Goal: Find specific page/section: Find specific page/section

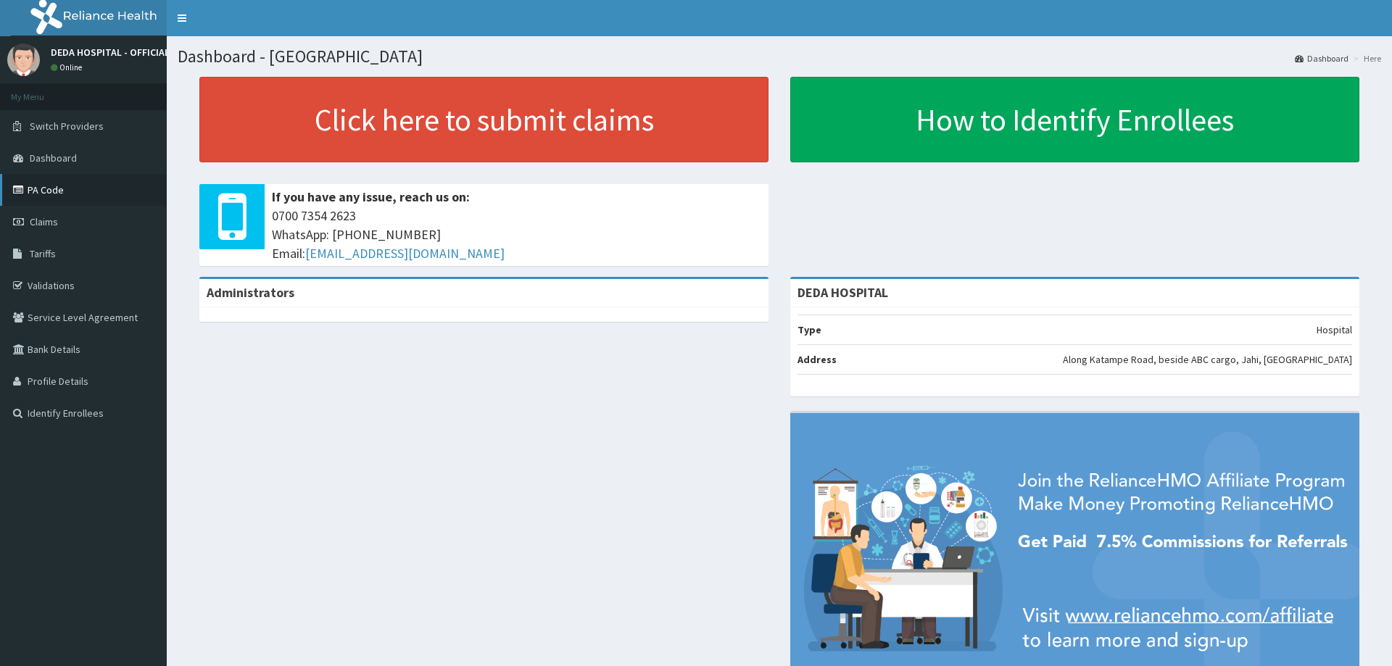
click at [69, 183] on link "PA Code" at bounding box center [83, 190] width 167 height 32
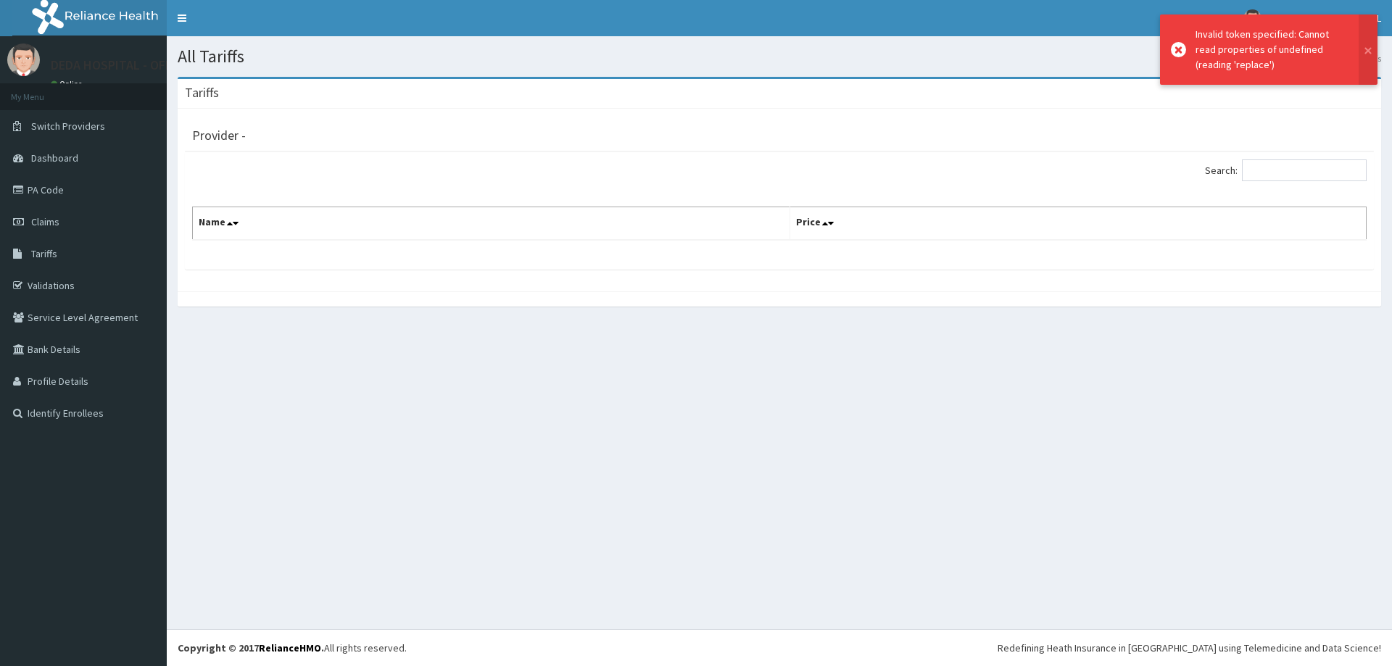
click at [1179, 49] on icon at bounding box center [1178, 49] width 15 height 15
click at [41, 198] on link "PA Code" at bounding box center [83, 190] width 167 height 32
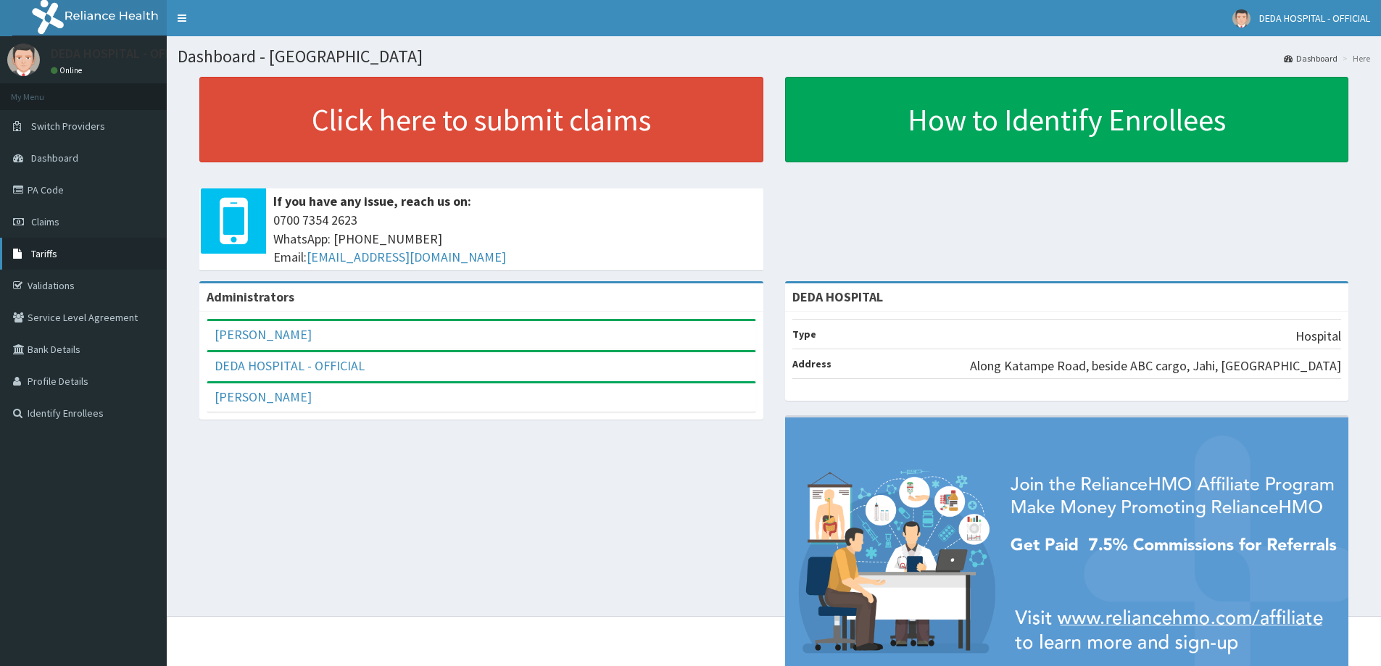
click at [59, 259] on link "Tariffs" at bounding box center [83, 254] width 167 height 32
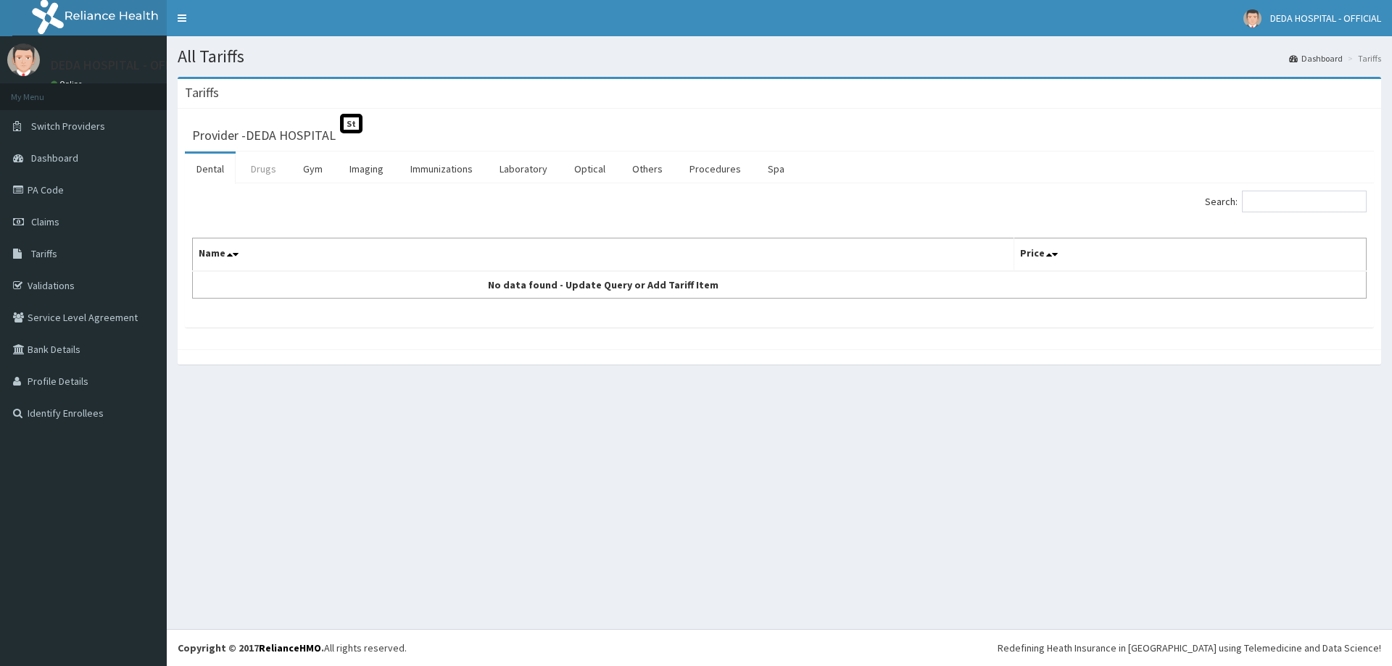
click at [270, 181] on link "Drugs" at bounding box center [263, 169] width 49 height 30
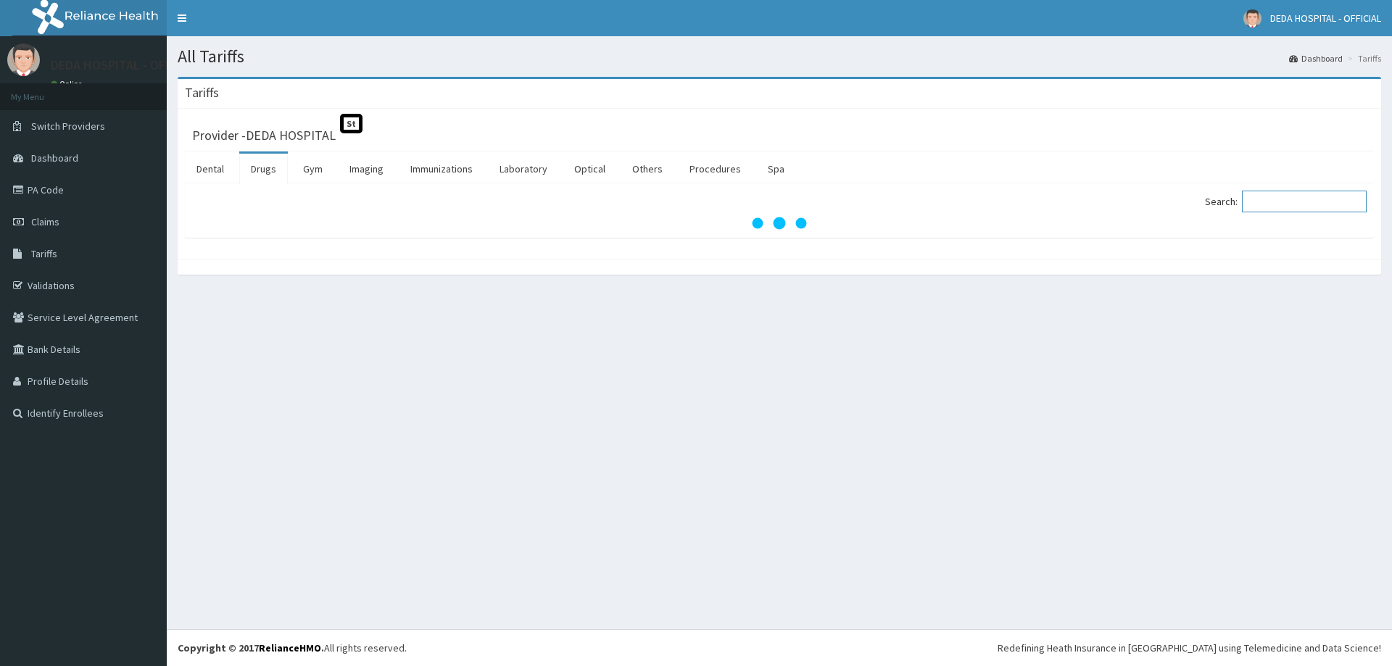
click at [1275, 212] on input "Search:" at bounding box center [1304, 202] width 125 height 22
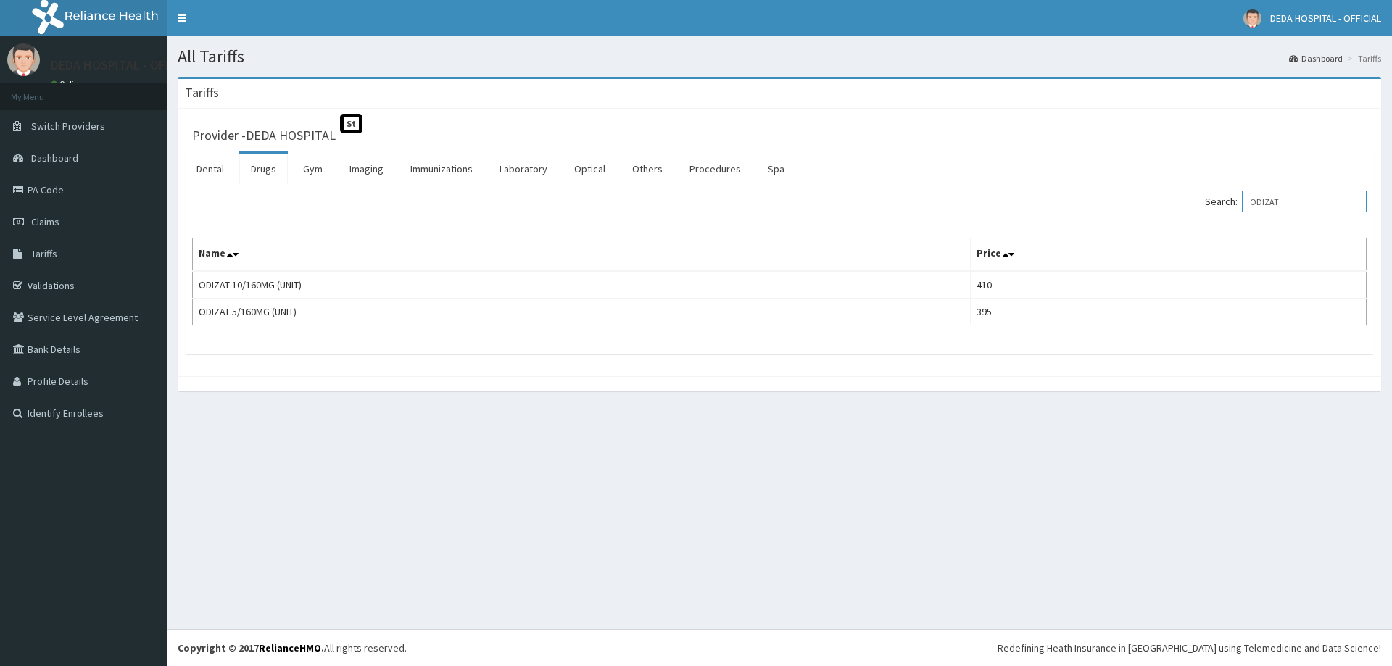
type input "ODIZAT"
